Goal: Task Accomplishment & Management: Use online tool/utility

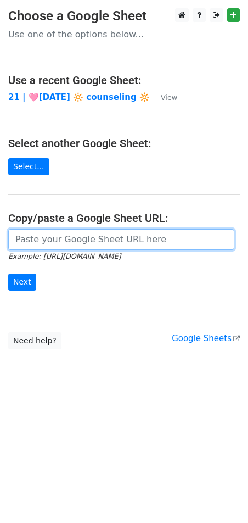
click at [127, 237] on input "url" at bounding box center [121, 239] width 226 height 21
paste input "https://docs.google.com/spreadsheets/d/1Qv3qxQA1R-TzbnMSz5urX3xtzBYHSlZGNrYVlIh…"
type input "https://docs.google.com/spreadsheets/d/1Qv3qxQA1R-TzbnMSz5urX3xtzBYHSlZGNrYVlIh…"
click at [8, 274] on input "Next" at bounding box center [22, 282] width 28 height 17
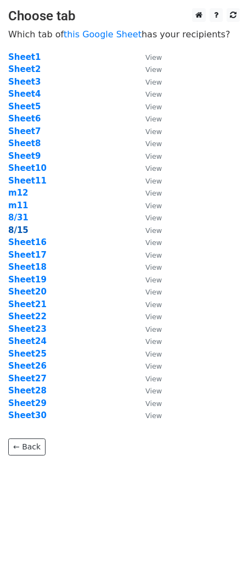
click at [18, 234] on strong "8/15" at bounding box center [18, 230] width 20 height 10
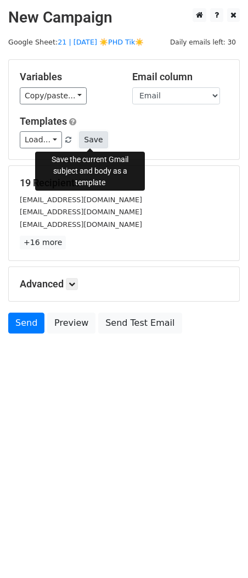
click at [90, 137] on button "Save" at bounding box center [93, 139] width 29 height 17
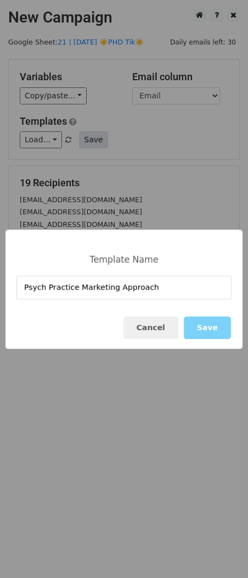
type input "Psych Practice Marketing Approach"
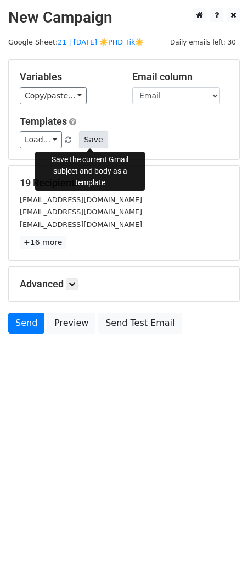
click at [98, 145] on button "Save" at bounding box center [93, 139] width 29 height 17
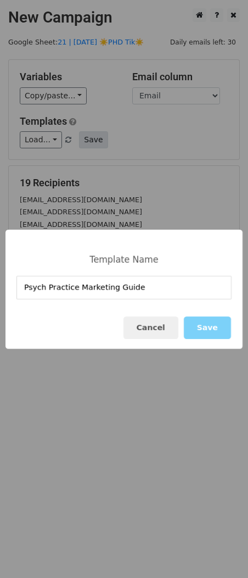
type input "Psych Practice Marketing Guide"
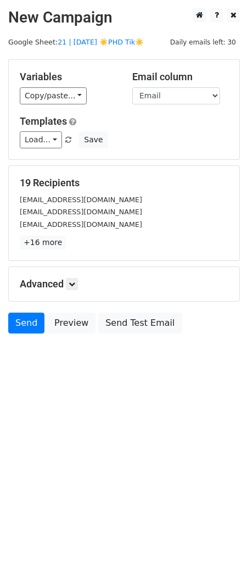
click at [110, 259] on div "19 Recipients dr.roxicavalletto@gmail.com subo202008@gmail.com erubensteinmd15@…" at bounding box center [124, 213] width 231 height 95
click at [75, 289] on link at bounding box center [72, 284] width 12 height 12
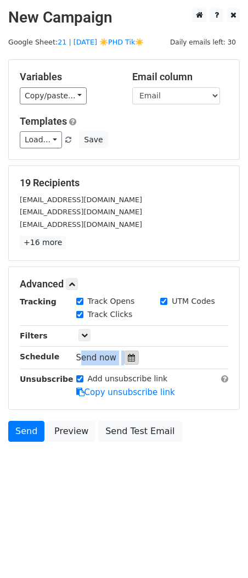
drag, startPoint x: 133, startPoint y: 349, endPoint x: 128, endPoint y: 358, distance: 10.8
click at [132, 350] on div "Tracking Track Opens UTM Codes Track Clicks Filters Only include spreadsheet ro…" at bounding box center [124, 347] width 209 height 103
click at [128, 360] on icon at bounding box center [131, 358] width 7 height 8
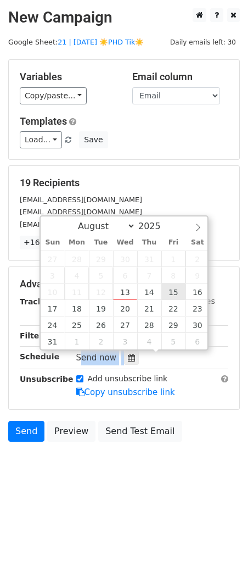
type input "2025-08-15 12:00"
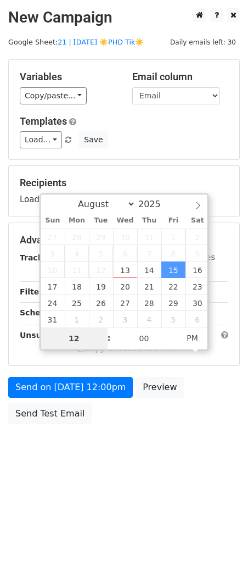
type input "8"
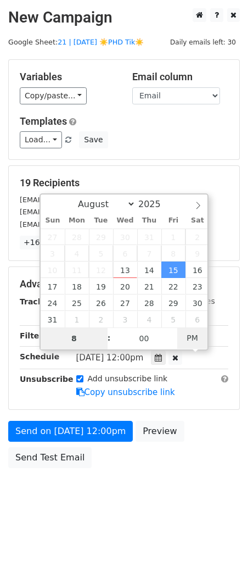
type input "2025-08-15 08:00"
type input "08"
click at [184, 338] on span "PM" at bounding box center [193, 338] width 30 height 22
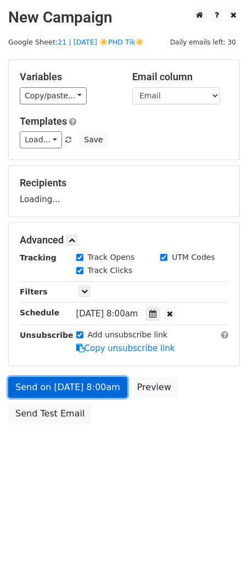
click at [101, 391] on link "Send on Aug 15 at 8:00am" at bounding box center [67, 387] width 119 height 21
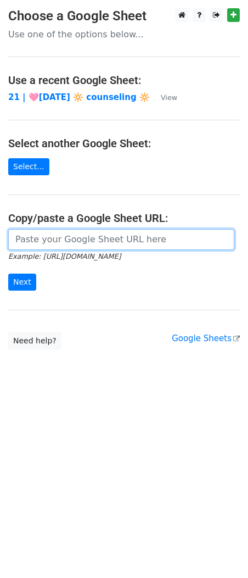
click at [104, 241] on input "url" at bounding box center [121, 239] width 226 height 21
paste input "[URL][DOMAIN_NAME]"
type input "https://docs.google.com/spreadsheets/d/1Qv3qxQA1R-TzbnMSz5urX3xtzBYHSlZGNrYVlIh…"
click at [8, 274] on input "Next" at bounding box center [22, 282] width 28 height 17
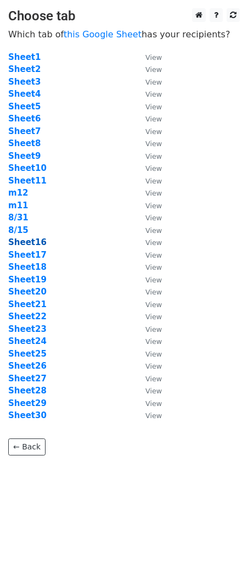
click at [26, 244] on strong "Sheet16" at bounding box center [27, 242] width 38 height 10
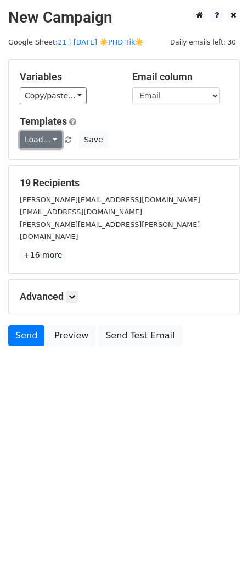
click at [51, 141] on link "Load..." at bounding box center [41, 139] width 42 height 17
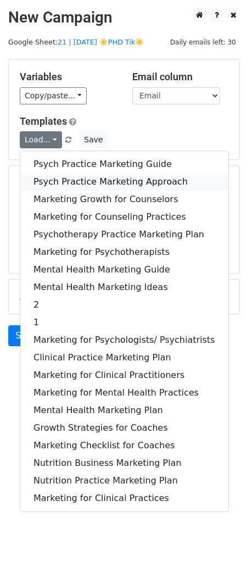
click at [52, 176] on link "Psych Practice Marketing Approach" at bounding box center [124, 182] width 208 height 18
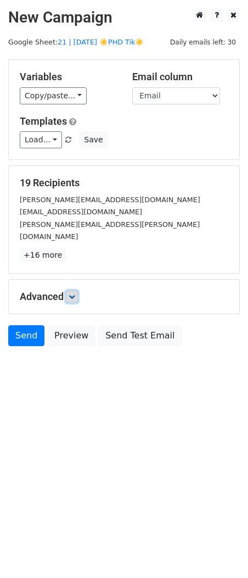
click at [78, 291] on link at bounding box center [72, 297] width 12 height 12
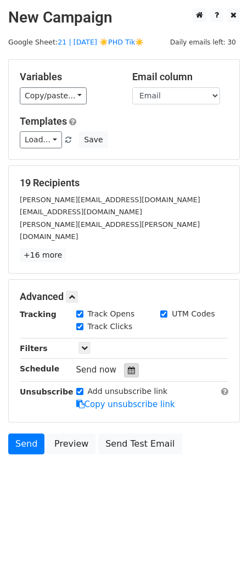
click at [130, 367] on icon at bounding box center [131, 371] width 7 height 8
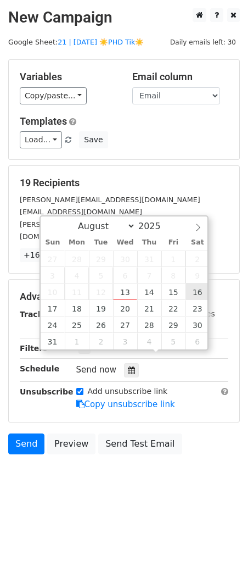
type input "2025-08-16 12:00"
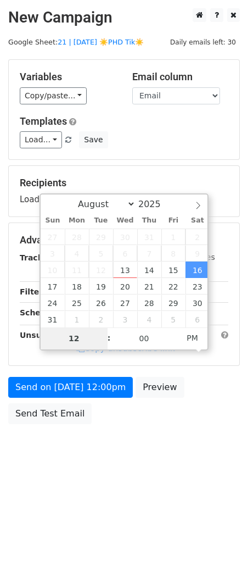
type input "8"
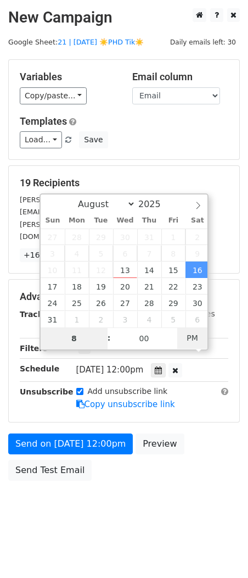
type input "2025-08-16 08:00"
type input "08"
click at [192, 347] on span "AM" at bounding box center [193, 338] width 30 height 22
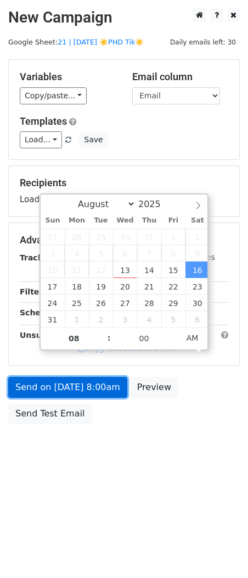
click at [91, 394] on link "Send on Aug 16 at 8:00am" at bounding box center [67, 387] width 119 height 21
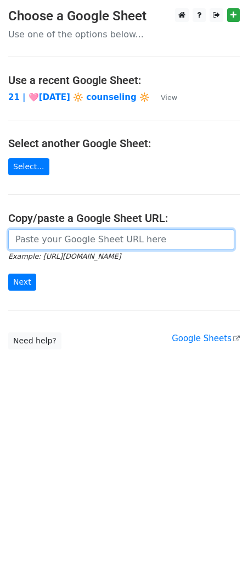
click at [67, 235] on input "url" at bounding box center [121, 239] width 226 height 21
paste input "https://docs.google.com/spreadsheets/d/1Qv3qxQA1R-TzbnMSz5urX3xtzBYHSlZGNrYVlIh…"
type input "https://docs.google.com/spreadsheets/d/1Qv3qxQA1R-TzbnMSz5urX3xtzBYHSlZGNrYVlIh…"
click at [8, 274] on input "Next" at bounding box center [22, 282] width 28 height 17
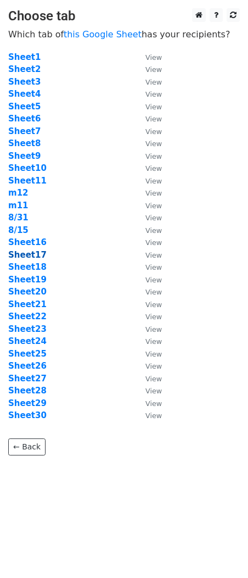
click at [34, 258] on strong "Sheet17" at bounding box center [27, 255] width 38 height 10
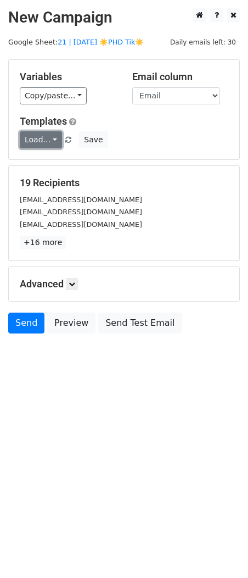
click at [40, 139] on link "Load..." at bounding box center [41, 139] width 42 height 17
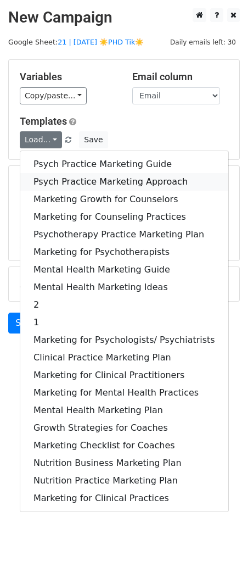
click at [40, 181] on link "Psych Practice Marketing Approach" at bounding box center [124, 182] width 208 height 18
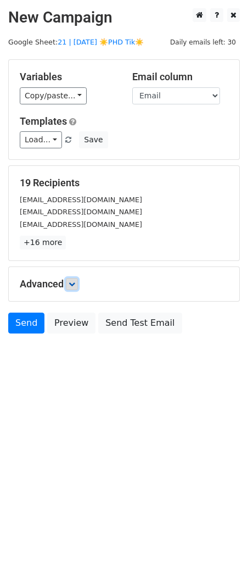
click at [75, 284] on icon at bounding box center [72, 284] width 7 height 7
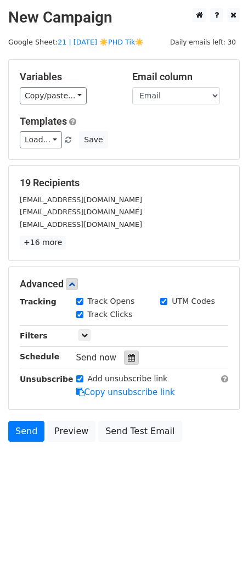
click at [130, 352] on div at bounding box center [131, 358] width 15 height 14
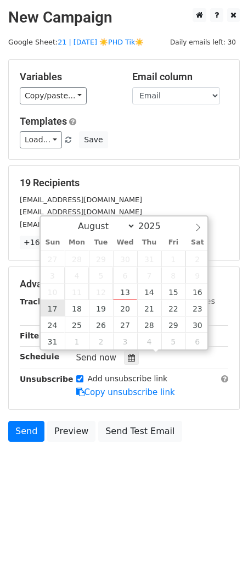
type input "2025-08-17 12:00"
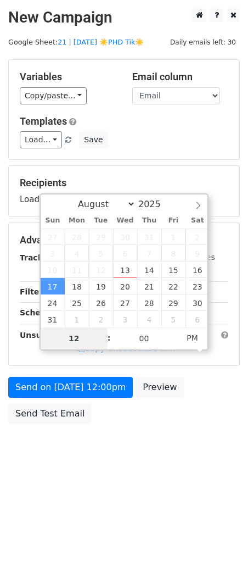
type input "0"
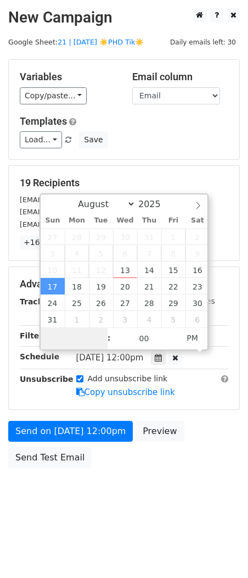
type input "9"
type input "2025-08-17 09:00"
type input "09"
click at [183, 339] on span "AM" at bounding box center [193, 338] width 30 height 22
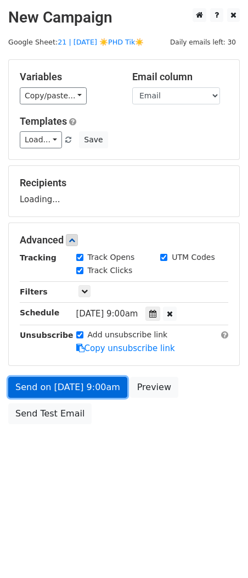
click at [90, 396] on link "Send on Aug 17 at 9:00am" at bounding box center [67, 387] width 119 height 21
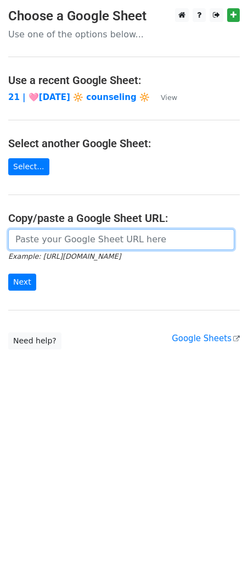
click at [70, 243] on input "url" at bounding box center [121, 239] width 226 height 21
paste input "[URL][DOMAIN_NAME]"
type input "[URL][DOMAIN_NAME]"
click at [8, 274] on input "Next" at bounding box center [22, 282] width 28 height 17
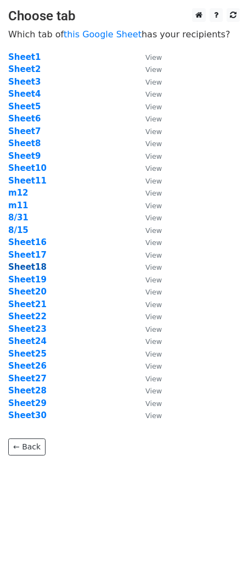
click at [36, 266] on strong "Sheet18" at bounding box center [27, 267] width 38 height 10
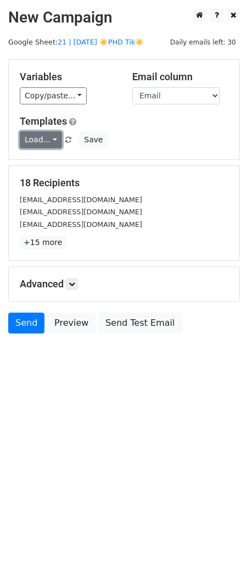
click at [36, 142] on link "Load..." at bounding box center [41, 139] width 42 height 17
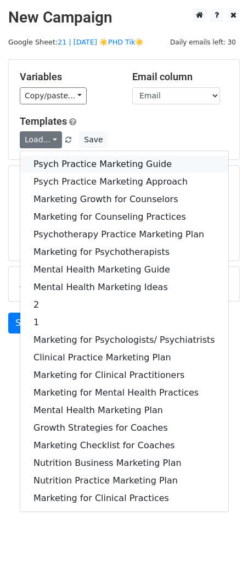
click at [41, 162] on link "Psych Practice Marketing Guide" at bounding box center [124, 165] width 208 height 18
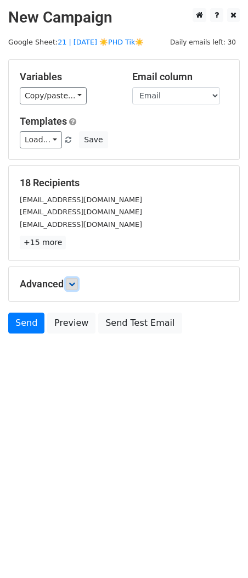
click at [75, 285] on icon at bounding box center [72, 284] width 7 height 7
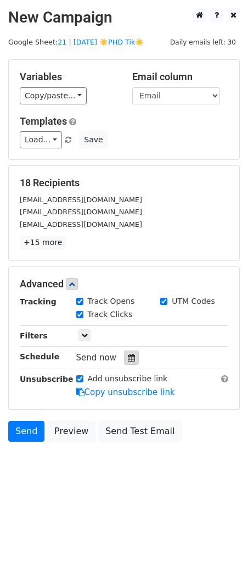
click at [130, 358] on icon at bounding box center [131, 358] width 7 height 8
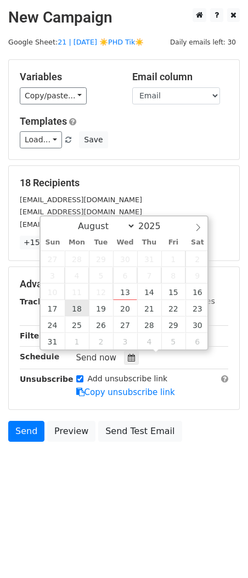
type input "2025-08-18 12:00"
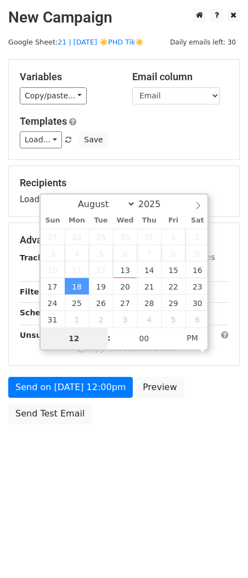
type input "9"
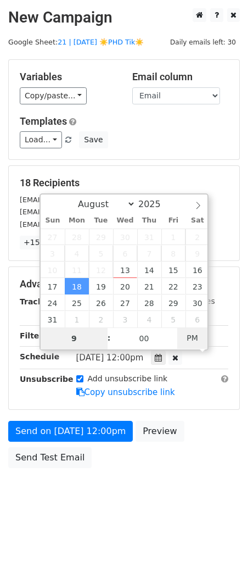
type input "2025-08-18 09:00"
type input "09"
click at [180, 342] on span "AM" at bounding box center [193, 338] width 30 height 22
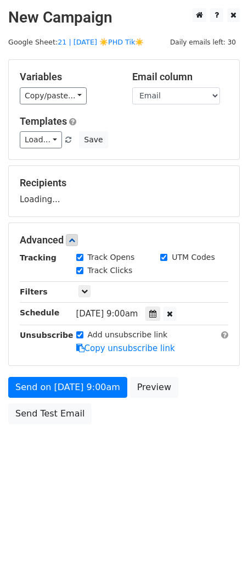
click at [78, 399] on div "Send on Aug 18 at 9:00am Preview Send Test Email" at bounding box center [124, 403] width 248 height 53
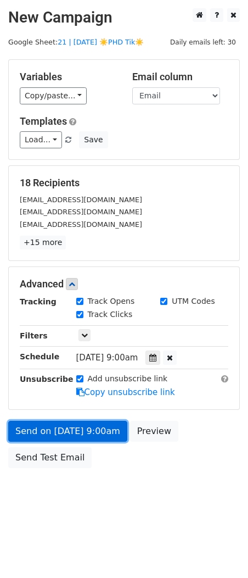
click at [58, 424] on link "Send on Aug 18 at 9:00am" at bounding box center [67, 431] width 119 height 21
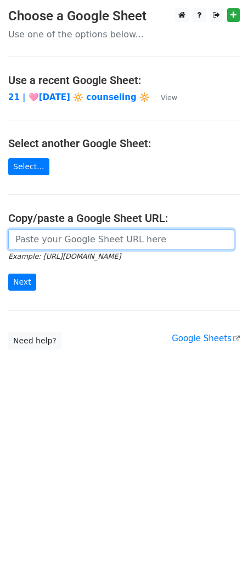
click at [68, 240] on input "url" at bounding box center [121, 239] width 226 height 21
paste input "https://docs.google.com/spreadsheets/d/1Qv3qxQA1R-TzbnMSz5urX3xtzBYHSlZGNrYVlIh…"
type input "https://docs.google.com/spreadsheets/d/1Qv3qxQA1R-TzbnMSz5urX3xtzBYHSlZGNrYVlIh…"
click at [8, 274] on input "Next" at bounding box center [22, 282] width 28 height 17
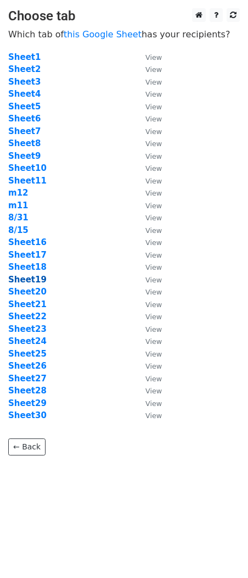
click at [29, 283] on strong "Sheet19" at bounding box center [27, 280] width 38 height 10
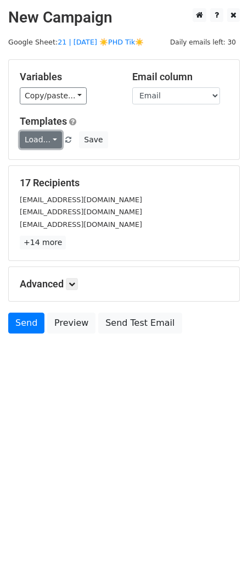
click at [43, 136] on link "Load..." at bounding box center [41, 139] width 42 height 17
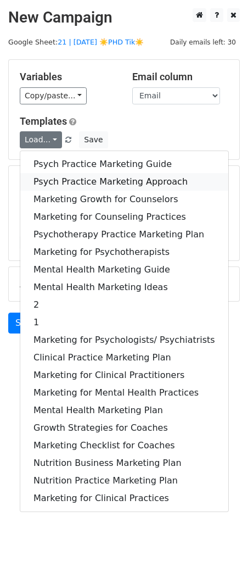
click at [47, 183] on link "Psych Practice Marketing Approach" at bounding box center [124, 182] width 208 height 18
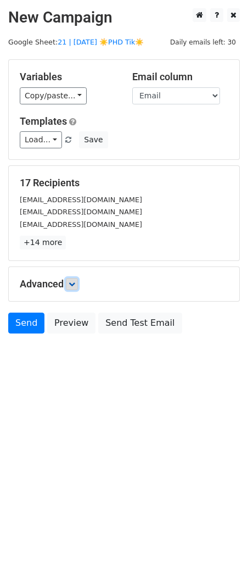
click at [75, 286] on icon at bounding box center [72, 284] width 7 height 7
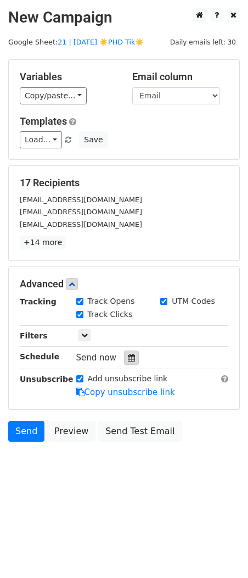
click at [128, 356] on icon at bounding box center [131, 358] width 7 height 8
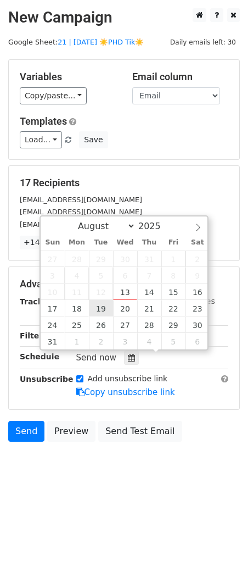
type input "2025-08-19 12:00"
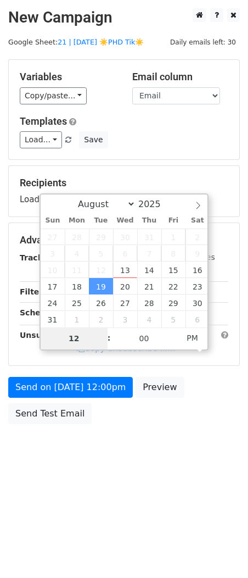
type input "9"
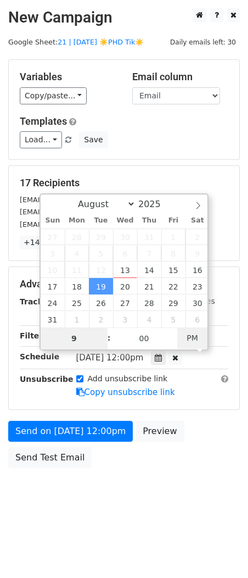
type input "2025-08-19 09:00"
type input "09"
click at [199, 337] on span "PM" at bounding box center [193, 338] width 30 height 22
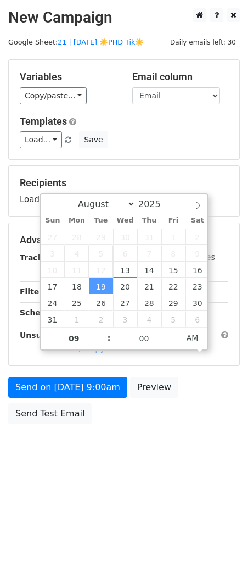
click at [90, 398] on div "Send on Aug 19 at 9:00am Preview Send Test Email" at bounding box center [124, 403] width 248 height 53
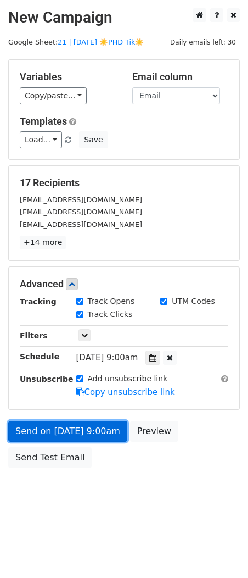
click at [64, 427] on link "Send on Aug 19 at 9:00am" at bounding box center [67, 431] width 119 height 21
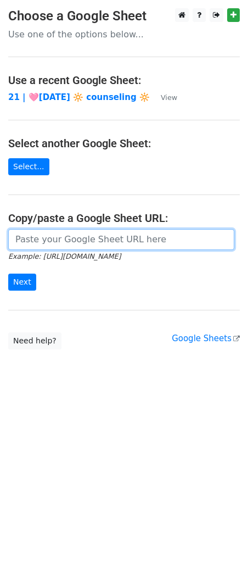
click at [85, 244] on input "url" at bounding box center [121, 239] width 226 height 21
paste input "[URL][DOMAIN_NAME]"
type input "[URL][DOMAIN_NAME]"
click at [8, 274] on input "Next" at bounding box center [22, 282] width 28 height 17
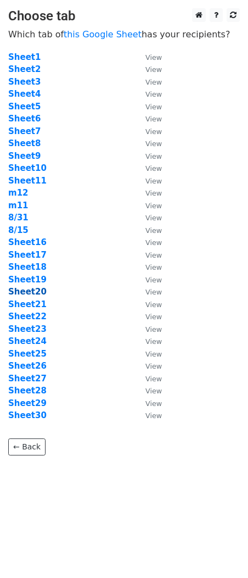
click at [37, 291] on strong "Sheet20" at bounding box center [27, 292] width 38 height 10
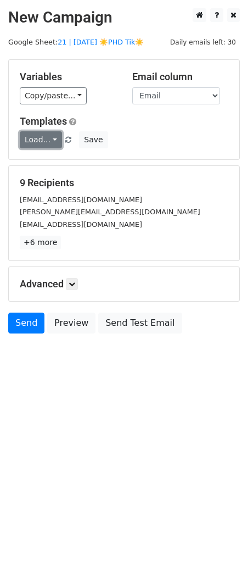
click at [46, 139] on link "Load..." at bounding box center [41, 139] width 42 height 17
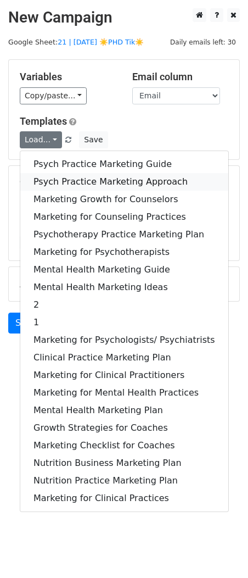
click at [46, 173] on link "Psych Practice Marketing Approach" at bounding box center [124, 182] width 208 height 18
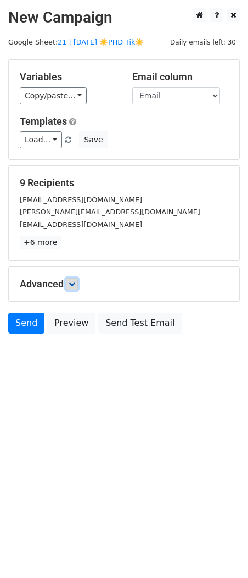
click at [71, 281] on icon at bounding box center [72, 284] width 7 height 7
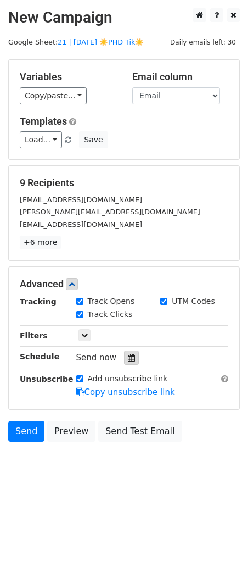
click at [125, 363] on div at bounding box center [131, 358] width 15 height 14
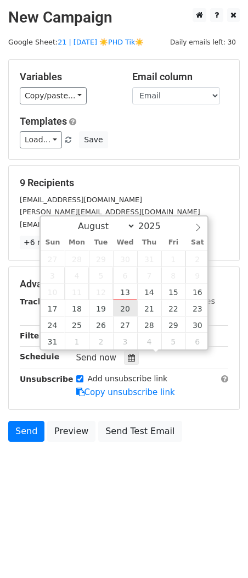
type input "[DATE] 12:00"
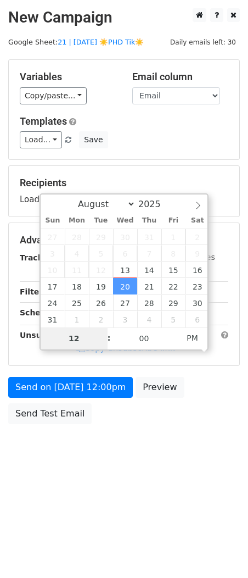
type input "8"
type input "[DATE] 08:00"
type input "08"
click at [193, 342] on span "PM" at bounding box center [193, 338] width 30 height 22
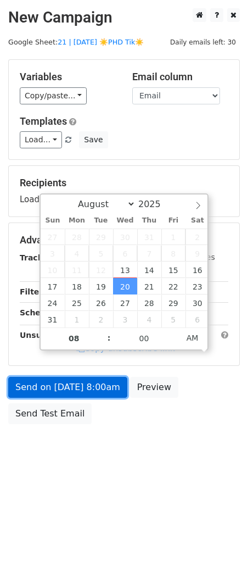
click at [95, 394] on link "Send on Aug 20 at 8:00am" at bounding box center [67, 387] width 119 height 21
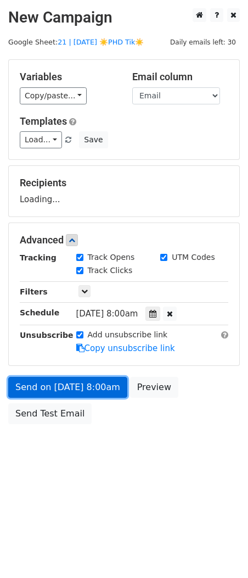
click at [48, 387] on link "Send on Aug 20 at 8:00am" at bounding box center [67, 387] width 119 height 21
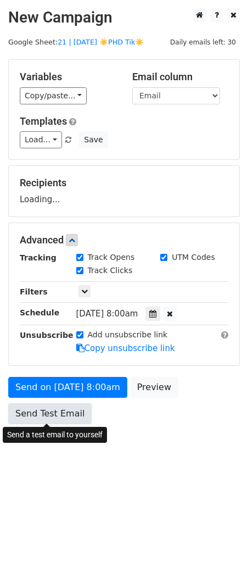
click at [38, 412] on link "Send Test Email" at bounding box center [50, 413] width 84 height 21
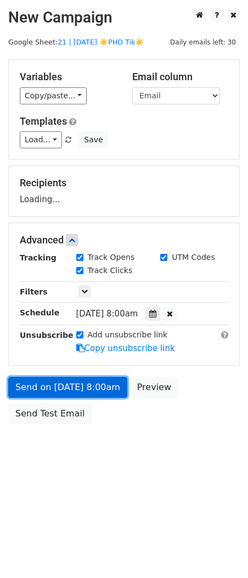
click at [42, 386] on link "Send on Aug 20 at 8:00am" at bounding box center [67, 387] width 119 height 21
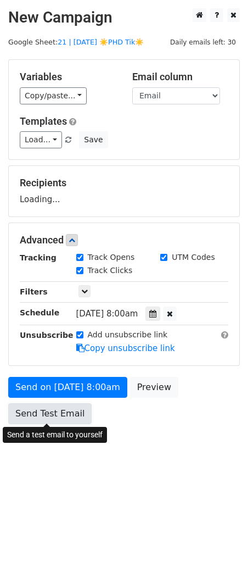
click at [39, 419] on link "Send Test Email" at bounding box center [50, 413] width 84 height 21
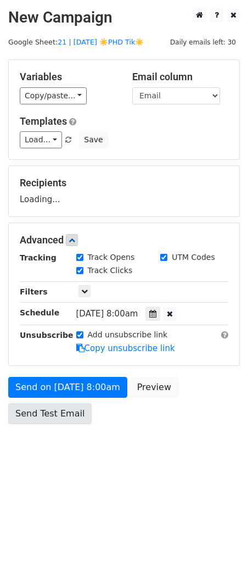
click at [39, 419] on link "Send Test Email" at bounding box center [50, 413] width 84 height 21
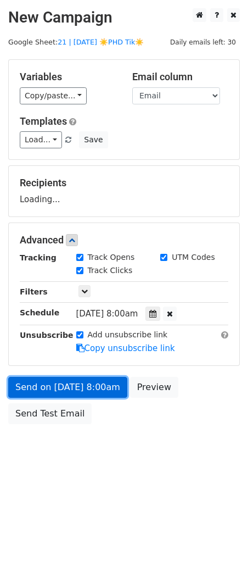
click at [41, 385] on link "Send on Aug 20 at 8:00am" at bounding box center [67, 387] width 119 height 21
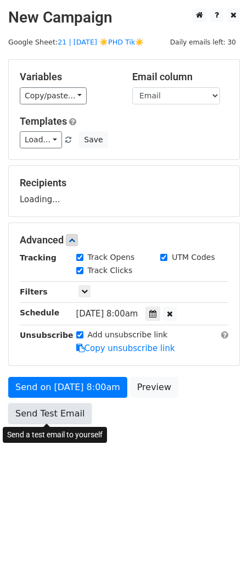
click at [41, 412] on link "Send Test Email" at bounding box center [50, 413] width 84 height 21
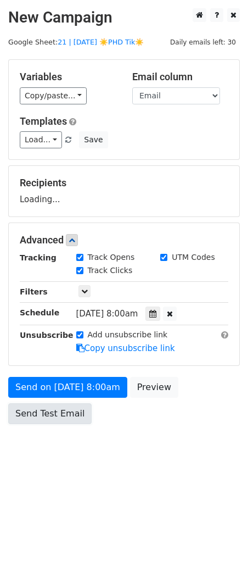
click at [41, 412] on link "Send Test Email" at bounding box center [50, 413] width 84 height 21
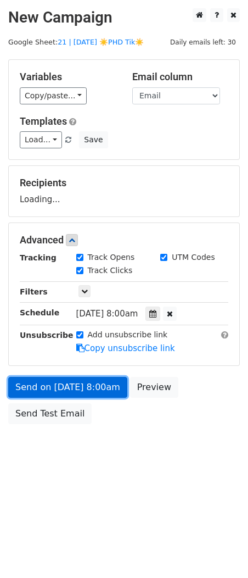
click at [43, 390] on link "Send on Aug 20 at 8:00am" at bounding box center [67, 387] width 119 height 21
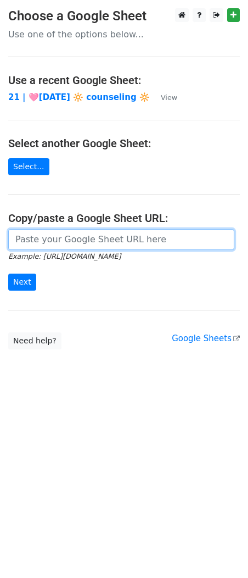
click at [102, 241] on input "url" at bounding box center [121, 239] width 226 height 21
paste input "[URL][DOMAIN_NAME]"
type input "[URL][DOMAIN_NAME]"
click at [8, 274] on input "Next" at bounding box center [22, 282] width 28 height 17
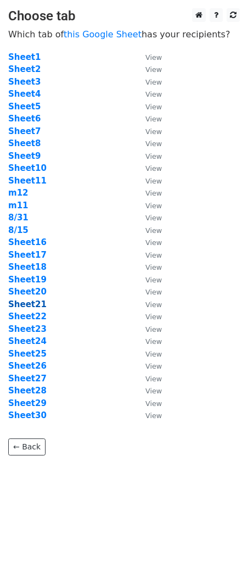
click at [36, 305] on strong "Sheet21" at bounding box center [27, 305] width 38 height 10
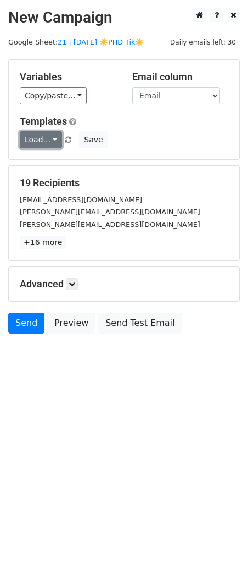
click at [53, 143] on link "Load..." at bounding box center [41, 139] width 42 height 17
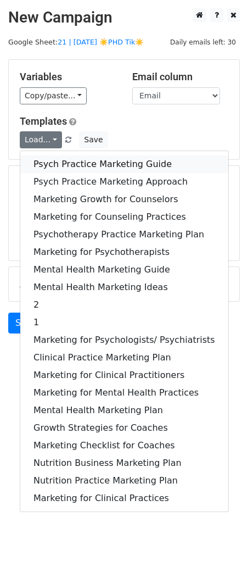
click at [52, 156] on link "Psych Practice Marketing Guide" at bounding box center [124, 165] width 208 height 18
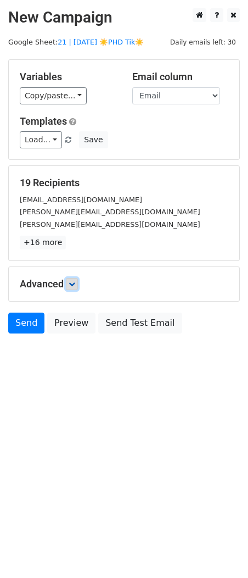
click at [75, 283] on icon at bounding box center [72, 284] width 7 height 7
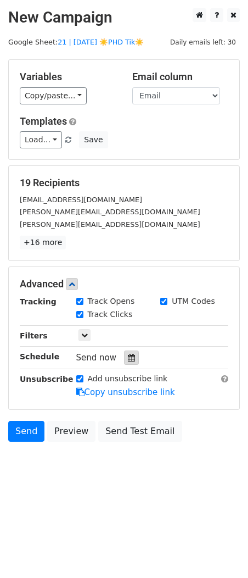
click at [130, 355] on icon at bounding box center [131, 358] width 7 height 8
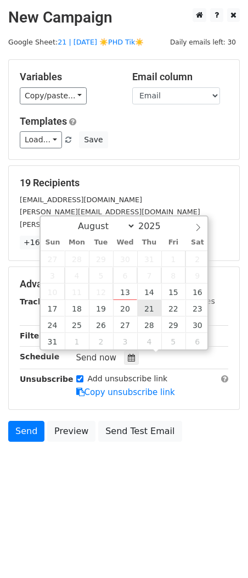
type input "2025-08-21 12:00"
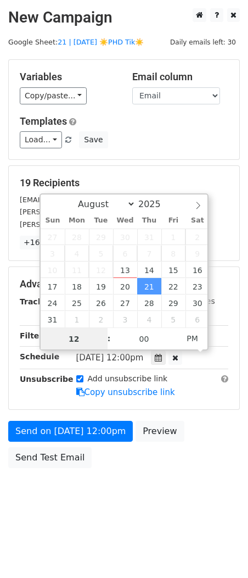
scroll to position [1, 0]
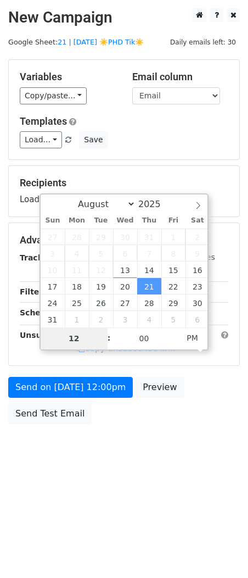
type input "9"
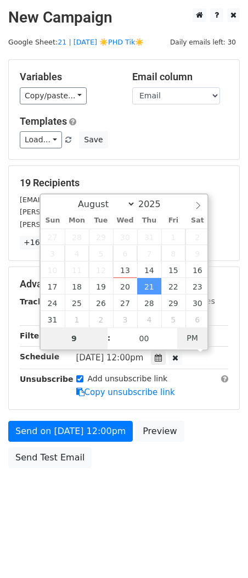
type input "2025-08-21 09:00"
type input "09"
click at [192, 339] on span "PM" at bounding box center [193, 338] width 30 height 22
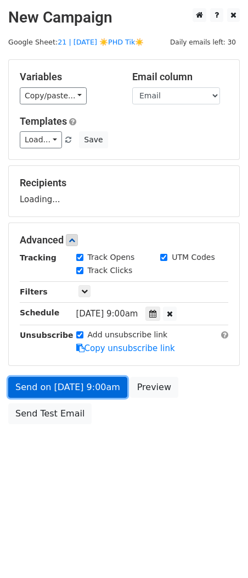
click at [102, 390] on link "Send on Aug 21 at 9:00am" at bounding box center [67, 387] width 119 height 21
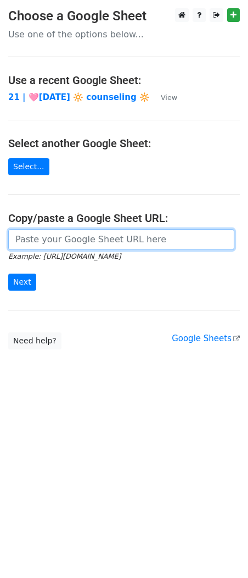
click at [81, 242] on input "url" at bounding box center [121, 239] width 226 height 21
paste input "[URL][DOMAIN_NAME]"
type input "[URL][DOMAIN_NAME]"
click at [8, 274] on input "Next" at bounding box center [22, 282] width 28 height 17
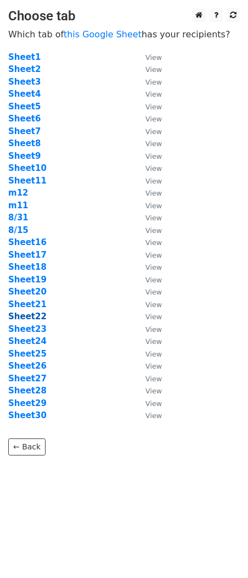
click at [29, 317] on strong "Sheet22" at bounding box center [27, 317] width 38 height 10
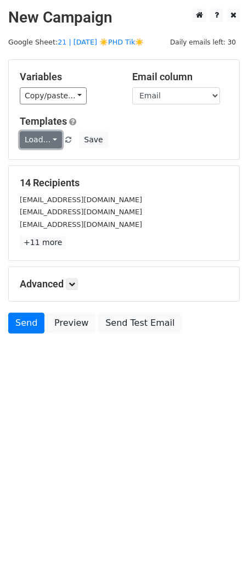
click at [43, 145] on link "Load..." at bounding box center [41, 139] width 42 height 17
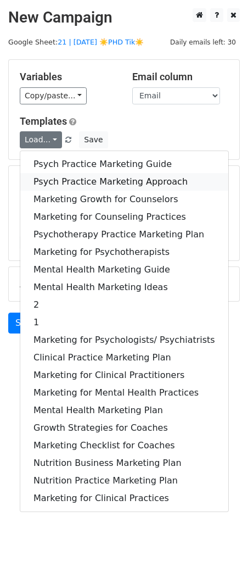
click at [44, 175] on link "Psych Practice Marketing Approach" at bounding box center [124, 182] width 208 height 18
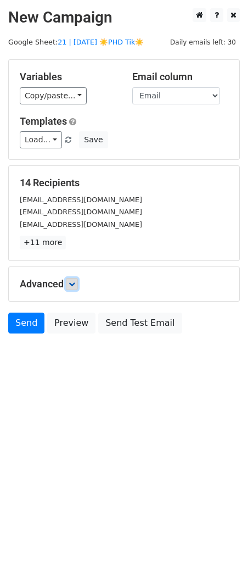
click at [70, 283] on link at bounding box center [72, 284] width 12 height 12
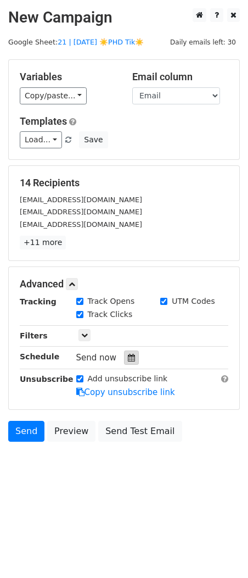
click at [129, 361] on icon at bounding box center [131, 358] width 7 height 8
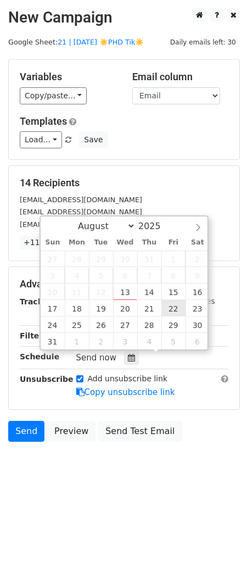
type input "[DATE] 12:00"
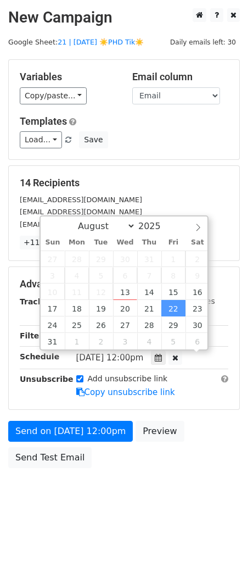
scroll to position [1, 0]
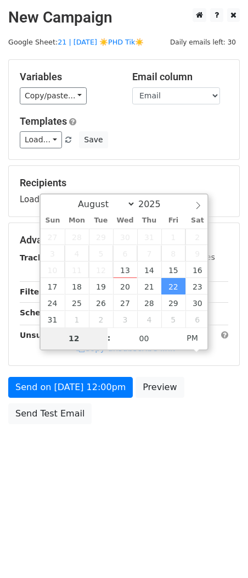
type input "9"
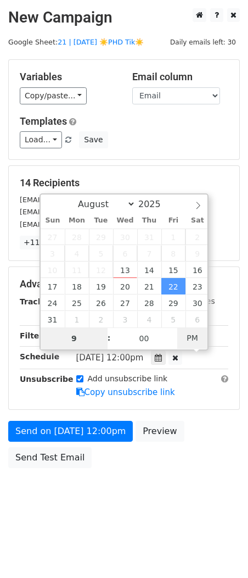
type input "2025-08-22 09:00"
type input "09"
click at [191, 339] on span "AM" at bounding box center [193, 338] width 30 height 22
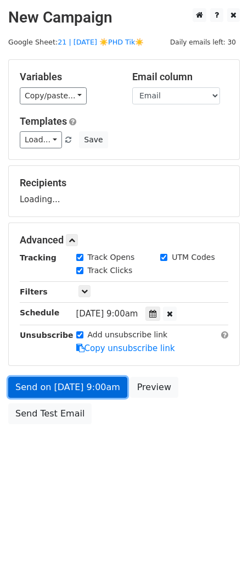
click at [86, 391] on link "Send on Aug 22 at 9:00am" at bounding box center [67, 387] width 119 height 21
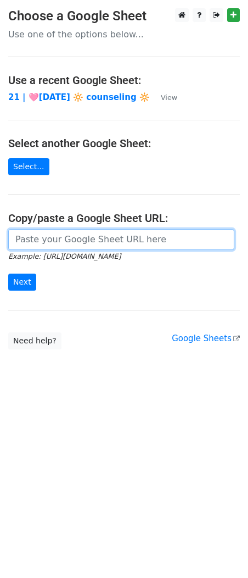
click at [39, 245] on input "url" at bounding box center [121, 239] width 226 height 21
paste input "[URL][DOMAIN_NAME]"
type input "[URL][DOMAIN_NAME]"
click at [8, 274] on input "Next" at bounding box center [22, 282] width 28 height 17
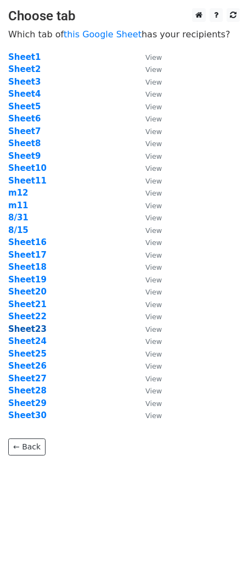
click at [35, 329] on strong "Sheet23" at bounding box center [27, 329] width 38 height 10
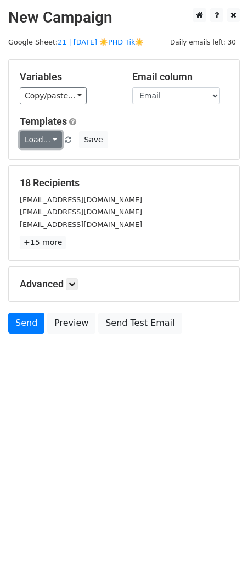
click at [43, 147] on link "Load..." at bounding box center [41, 139] width 42 height 17
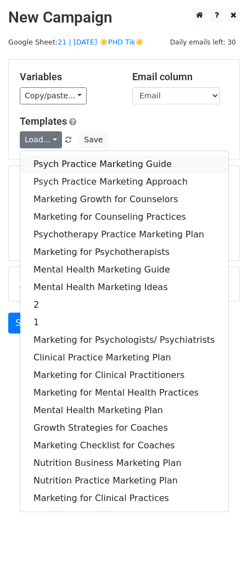
click at [48, 162] on link "Psych Practice Marketing Guide" at bounding box center [124, 165] width 208 height 18
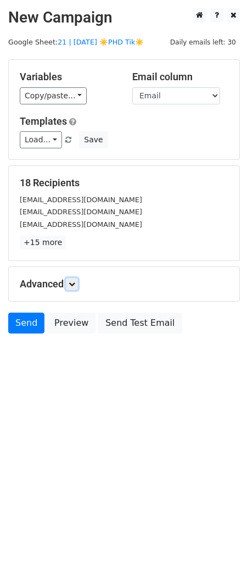
drag, startPoint x: 75, startPoint y: 284, endPoint x: 118, endPoint y: 363, distance: 90.5
click at [75, 285] on icon at bounding box center [72, 284] width 7 height 7
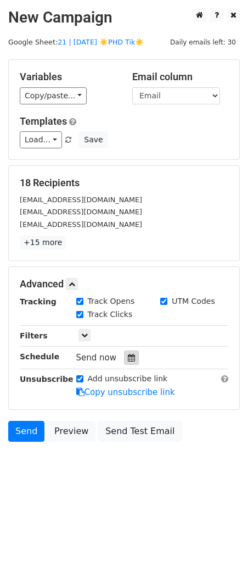
click at [128, 360] on icon at bounding box center [131, 358] width 7 height 8
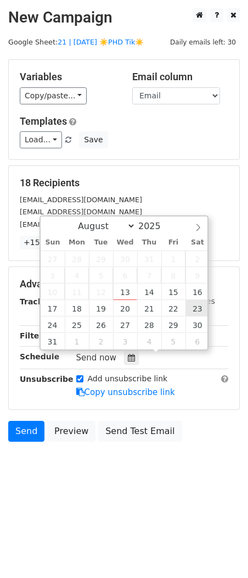
type input "2025-08-23 12:00"
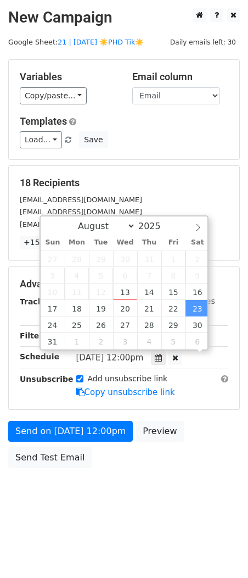
scroll to position [1, 0]
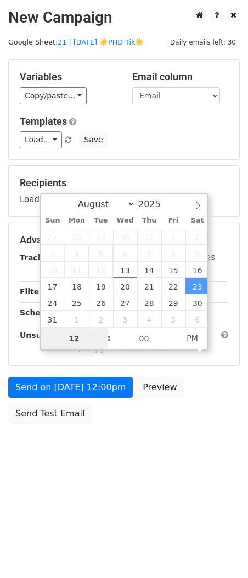
type input "8"
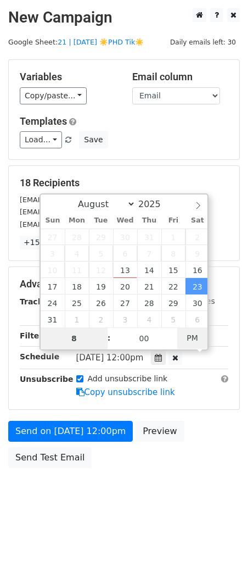
type input "2025-08-23 08:00"
type input "08"
click at [191, 338] on span "PM" at bounding box center [193, 338] width 30 height 22
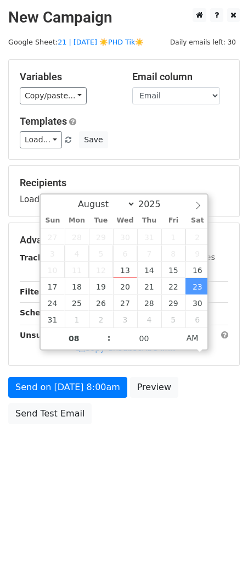
click at [99, 374] on form "Variables Copy/paste... {{Name}} {{Email}} Email column Name Email Templates Lo…" at bounding box center [124, 244] width 232 height 371
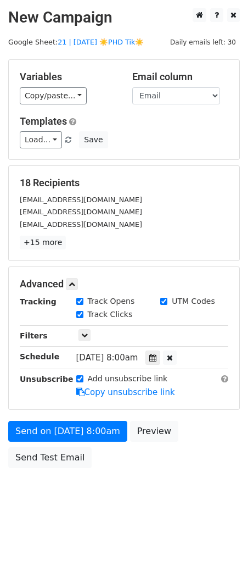
click at [83, 397] on div "Add unsubscribe link Copy unsubscribe link" at bounding box center [152, 385] width 169 height 25
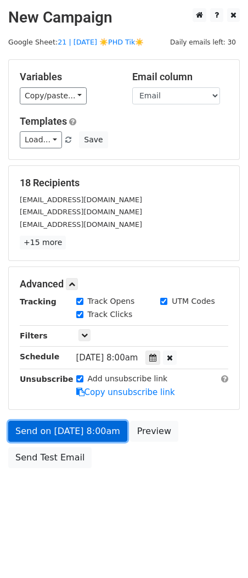
click at [78, 430] on link "Send on Aug 23 at 8:00am" at bounding box center [67, 431] width 119 height 21
click at [57, 430] on link "Send on Aug 23 at 8:00am" at bounding box center [67, 431] width 119 height 21
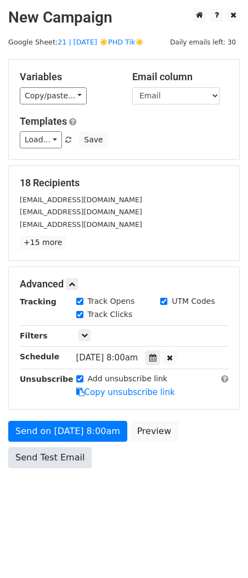
click at [33, 468] on div "Send on Aug 23 at 8:00am Preview Send Test Email" at bounding box center [124, 447] width 248 height 53
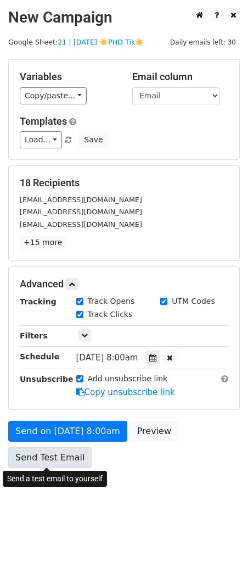
click at [53, 452] on link "Send Test Email" at bounding box center [50, 457] width 84 height 21
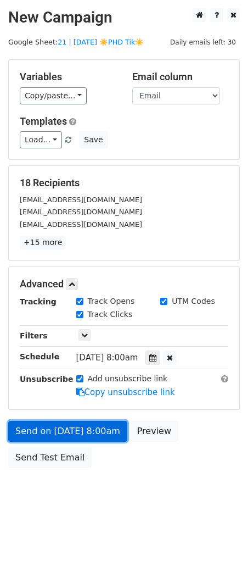
click at [68, 431] on link "Send on Aug 23 at 8:00am" at bounding box center [67, 431] width 119 height 21
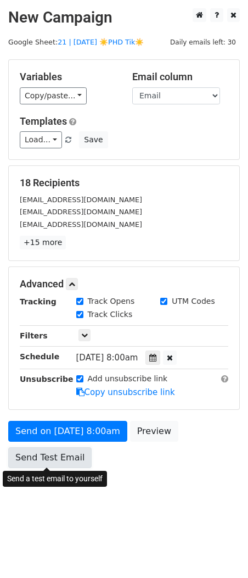
click at [58, 455] on link "Send Test Email" at bounding box center [50, 457] width 84 height 21
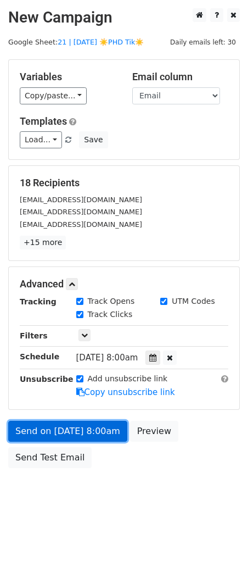
click at [65, 430] on link "Send on Aug 23 at 8:00am" at bounding box center [67, 431] width 119 height 21
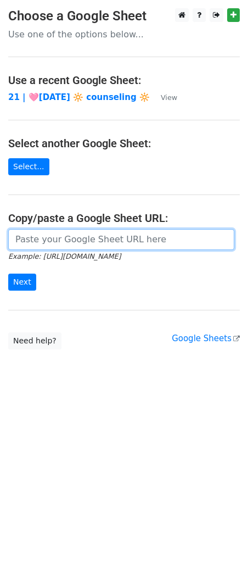
click at [93, 243] on input "url" at bounding box center [121, 239] width 226 height 21
paste input "[URL][DOMAIN_NAME]"
type input "[URL][DOMAIN_NAME]"
click at [8, 274] on input "Next" at bounding box center [22, 282] width 28 height 17
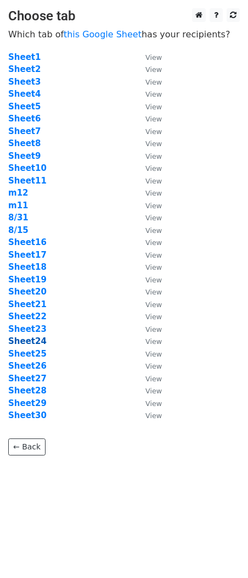
click at [34, 341] on strong "Sheet24" at bounding box center [27, 341] width 38 height 10
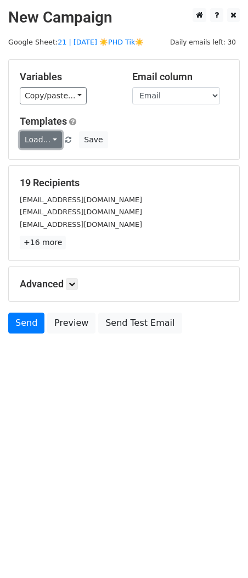
click at [38, 141] on link "Load..." at bounding box center [41, 139] width 42 height 17
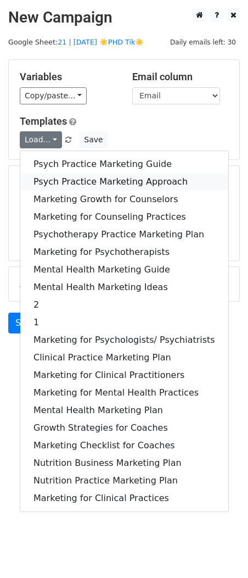
click at [45, 173] on link "Psych Practice Marketing Approach" at bounding box center [124, 182] width 208 height 18
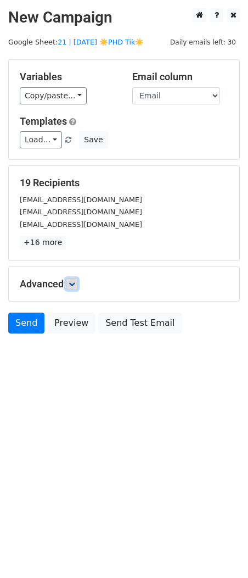
click at [75, 282] on icon at bounding box center [72, 284] width 7 height 7
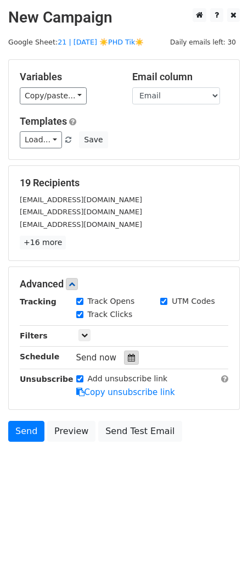
click at [128, 362] on div at bounding box center [131, 358] width 15 height 14
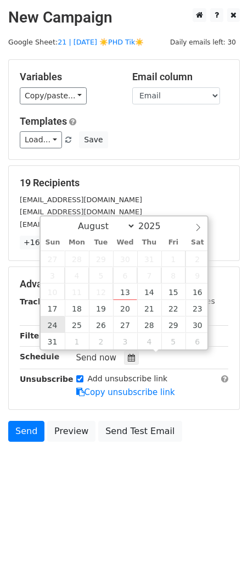
type input "2025-08-24 12:00"
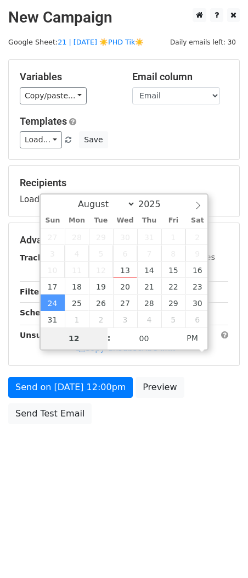
type input "9"
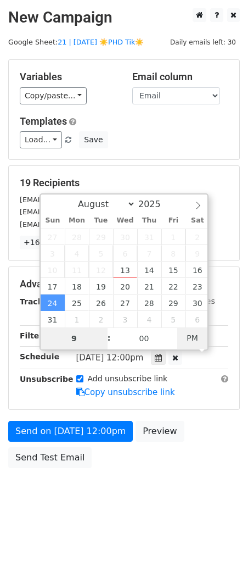
type input "2025-08-24 09:00"
type input "09"
drag, startPoint x: 180, startPoint y: 340, endPoint x: 169, endPoint y: 349, distance: 14.1
click at [180, 340] on span "PM" at bounding box center [193, 338] width 30 height 22
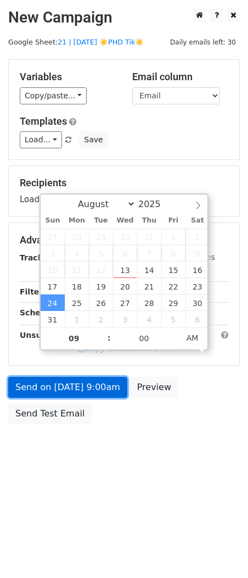
drag, startPoint x: 99, startPoint y: 394, endPoint x: 90, endPoint y: 394, distance: 9.3
click at [99, 394] on link "Send on Aug 24 at 9:00am" at bounding box center [67, 387] width 119 height 21
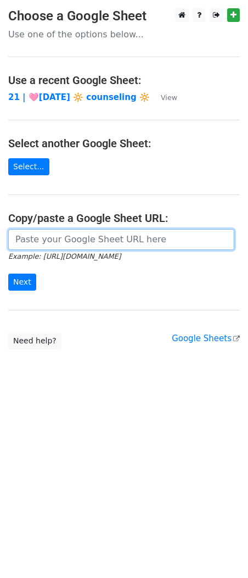
click at [122, 236] on input "url" at bounding box center [121, 239] width 226 height 21
paste input "https://docs.google.com/spreadsheets/d/1Qv3qxQA1R-TzbnMSz5urX3xtzBYHSlZGNrYVlIh…"
type input "https://docs.google.com/spreadsheets/d/1Qv3qxQA1R-TzbnMSz5urX3xtzBYHSlZGNrYVlIh…"
click at [8, 274] on input "Next" at bounding box center [22, 282] width 28 height 17
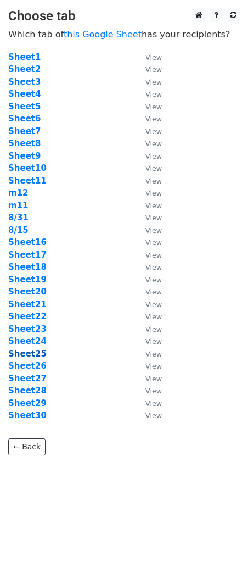
click at [38, 355] on strong "Sheet25" at bounding box center [27, 354] width 38 height 10
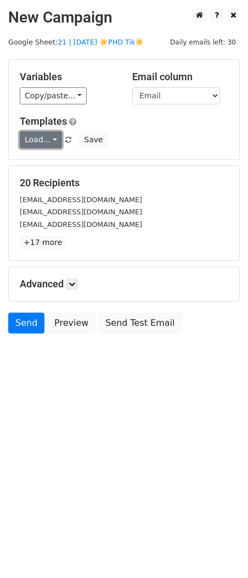
click at [44, 139] on link "Load..." at bounding box center [41, 139] width 42 height 17
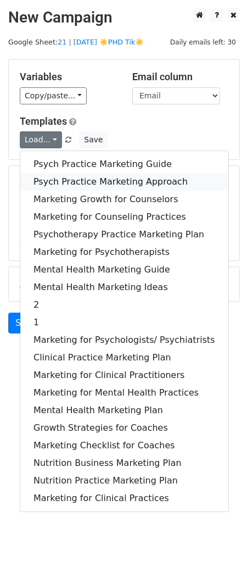
click at [44, 176] on link "Psych Practice Marketing Approach" at bounding box center [124, 182] width 208 height 18
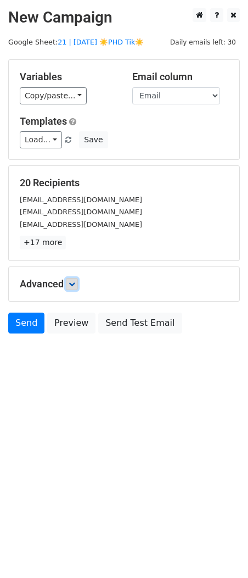
click at [71, 283] on icon at bounding box center [72, 284] width 7 height 7
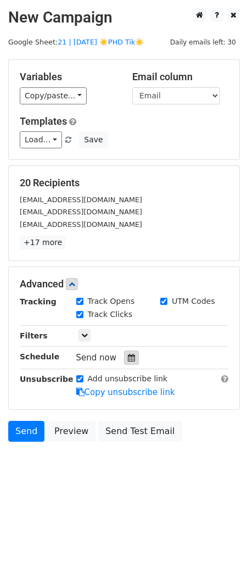
click at [128, 360] on icon at bounding box center [131, 358] width 7 height 8
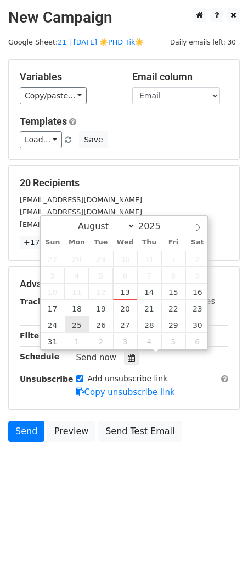
type input "2025-08-25 12:00"
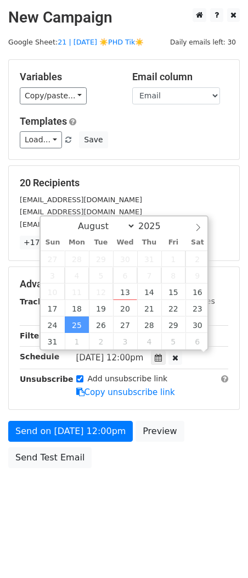
scroll to position [1, 0]
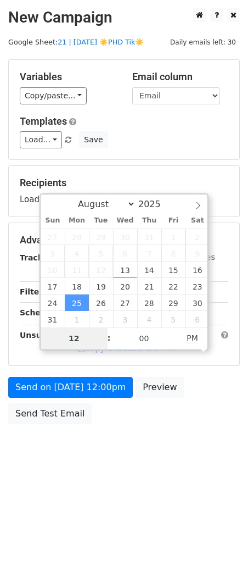
type input "9"
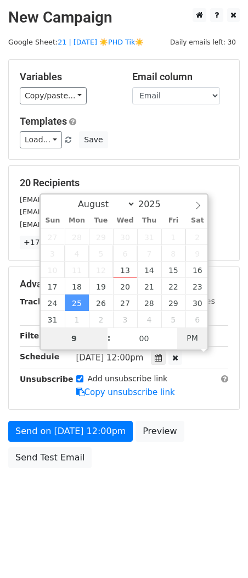
type input "2025-08-25 09:00"
type input "09"
click at [192, 338] on span "PM" at bounding box center [193, 338] width 30 height 22
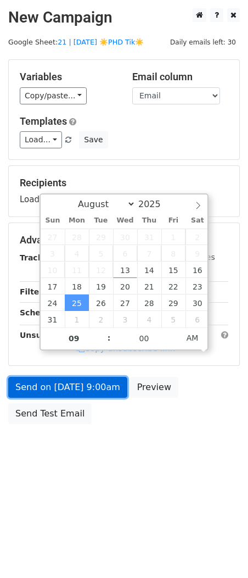
click at [110, 388] on link "Send on Aug 25 at 9:00am" at bounding box center [67, 387] width 119 height 21
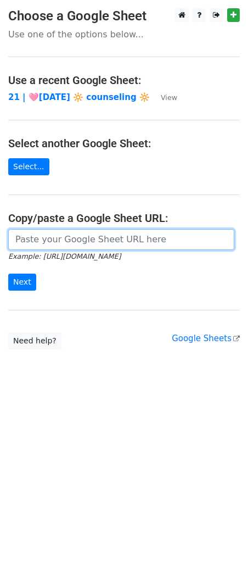
click at [89, 240] on input "url" at bounding box center [121, 239] width 226 height 21
paste input "https://docs.google.com/spreadsheets/d/1Qv3qxQA1R-TzbnMSz5urX3xtzBYHSlZGNrYVlIh…"
type input "https://docs.google.com/spreadsheets/d/1Qv3qxQA1R-TzbnMSz5urX3xtzBYHSlZGNrYVlIh…"
click at [8, 274] on input "Next" at bounding box center [22, 282] width 28 height 17
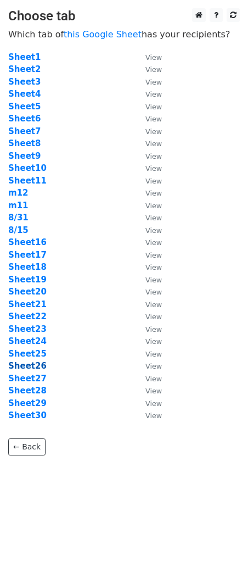
click at [36, 368] on strong "Sheet26" at bounding box center [27, 366] width 38 height 10
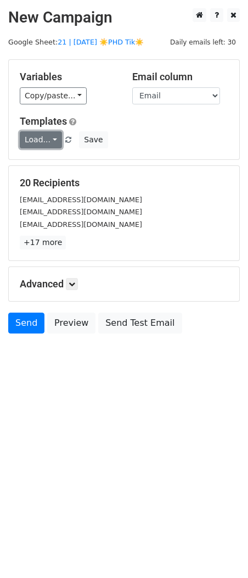
click at [46, 146] on link "Load..." at bounding box center [41, 139] width 42 height 17
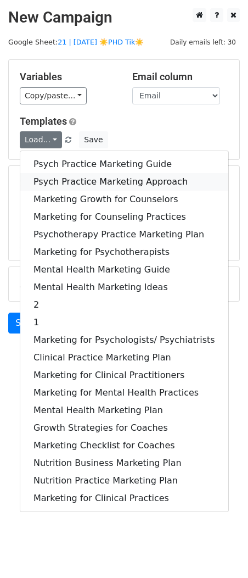
click at [46, 181] on link "Psych Practice Marketing Approach" at bounding box center [124, 182] width 208 height 18
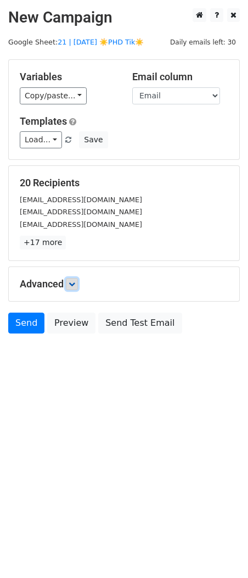
click at [75, 283] on icon at bounding box center [72, 284] width 7 height 7
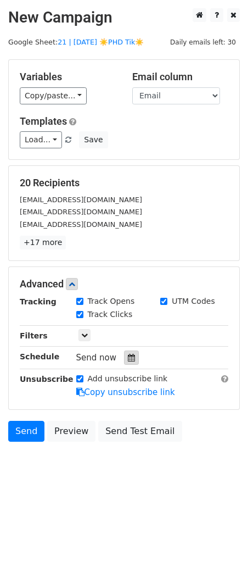
click at [128, 355] on icon at bounding box center [131, 358] width 7 height 8
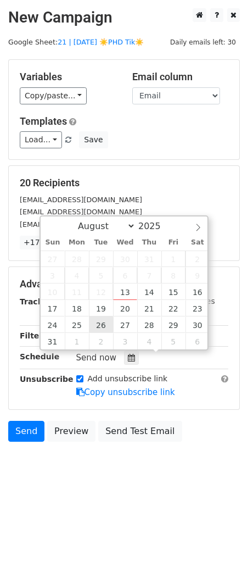
type input "[DATE] 12:00"
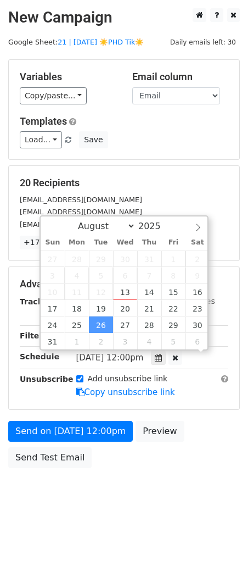
scroll to position [1, 0]
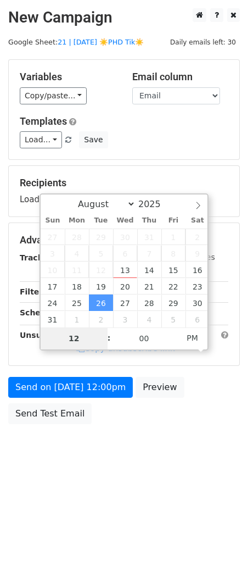
type input "8"
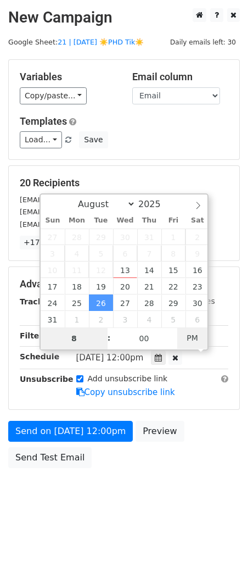
type input "[DATE] 08:00"
type input "08"
click at [195, 341] on span "AM" at bounding box center [193, 338] width 30 height 22
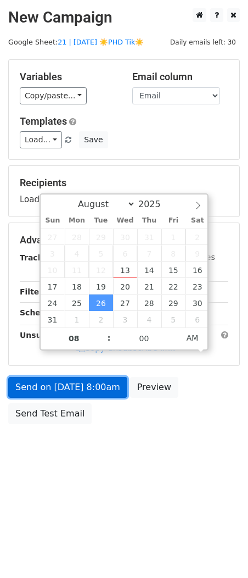
click at [103, 383] on link "Send on [DATE] 8:00am" at bounding box center [67, 387] width 119 height 21
